Goal: Navigation & Orientation: Find specific page/section

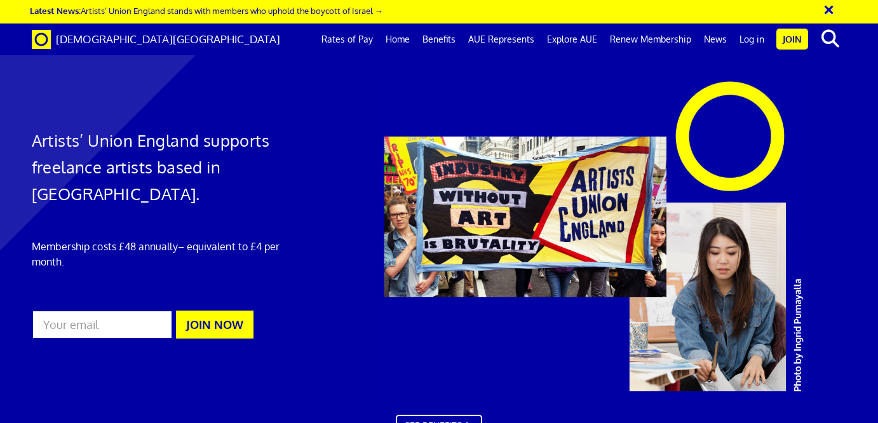
scroll to position [0, 6]
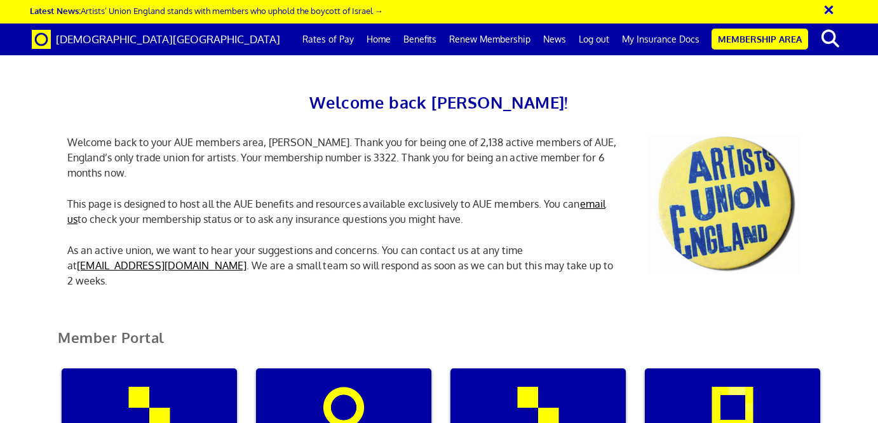
scroll to position [219, 0]
click at [363, 369] on div "My insurance documents" at bounding box center [343, 430] width 175 height 122
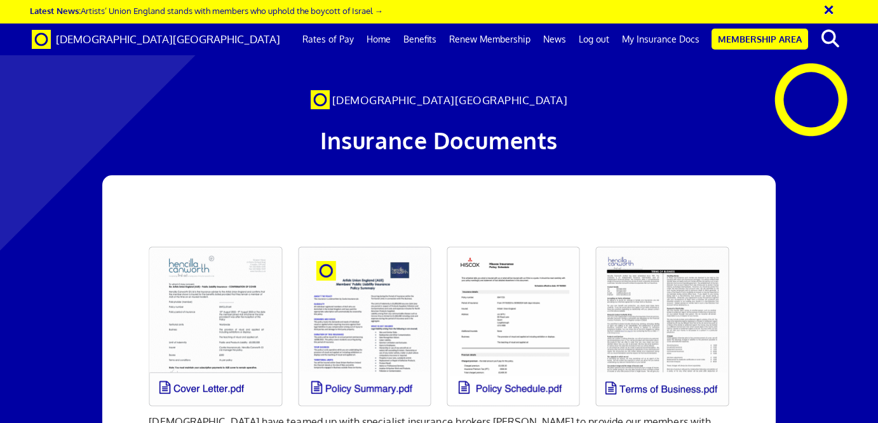
scroll to position [133, 0]
click at [753, 46] on link "Membership Area" at bounding box center [760, 39] width 97 height 21
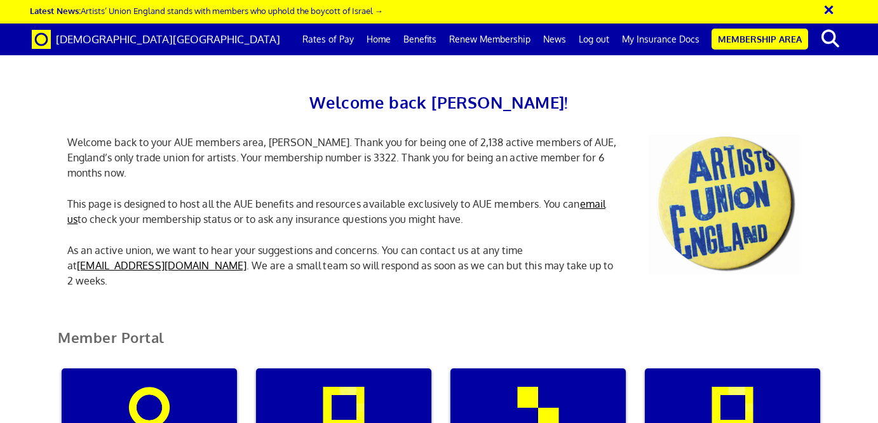
scroll to position [342, 0]
click at [295, 369] on div "My insurance documents" at bounding box center [343, 430] width 175 height 122
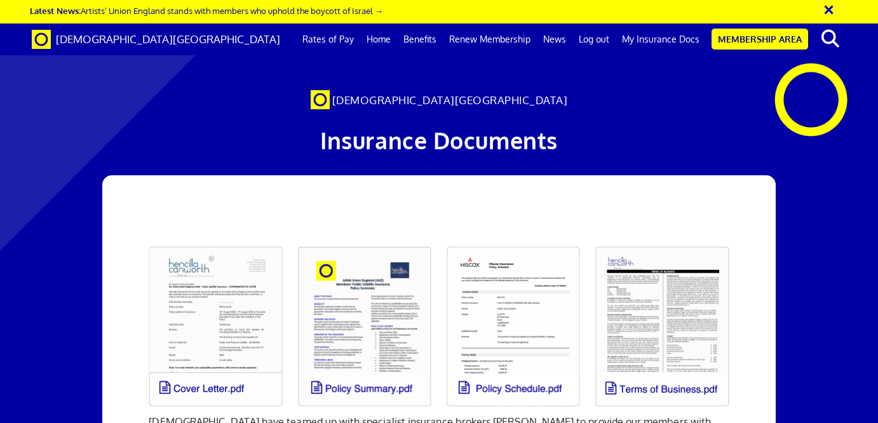
scroll to position [208, 0]
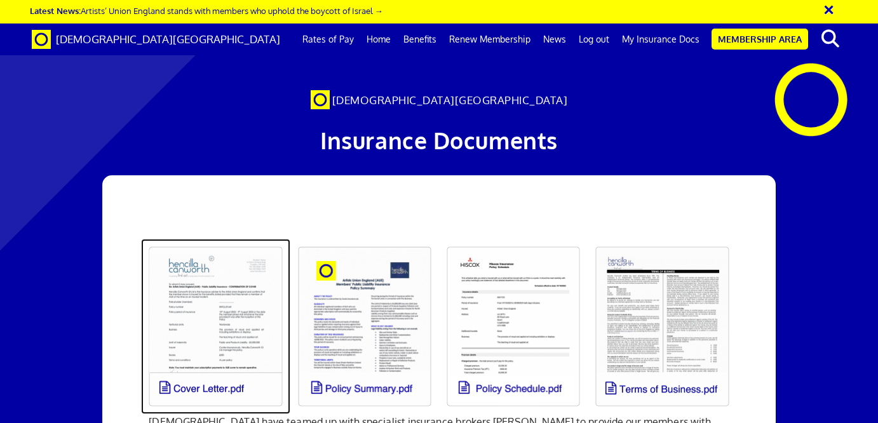
click at [215, 239] on link at bounding box center [215, 326] width 149 height 175
click at [372, 239] on link at bounding box center [364, 326] width 149 height 175
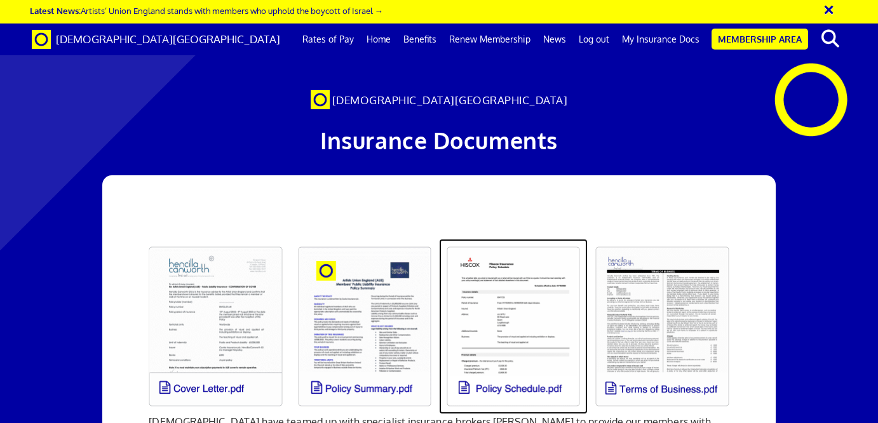
click at [543, 239] on link at bounding box center [513, 326] width 149 height 175
